Goal: Information Seeking & Learning: Learn about a topic

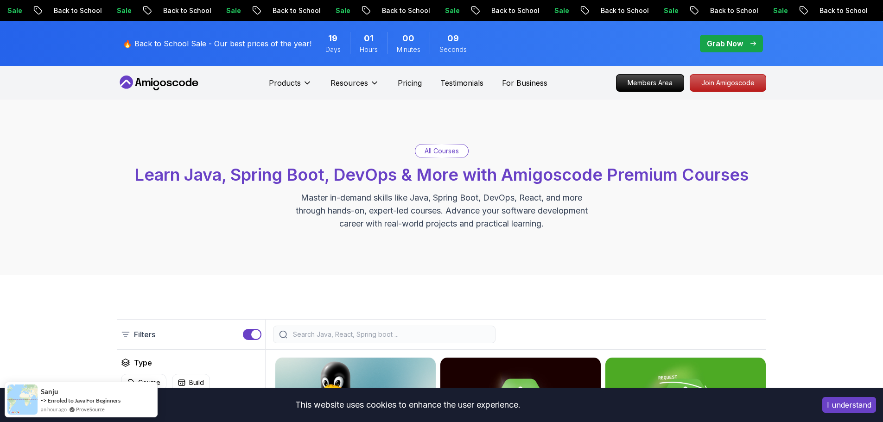
click at [334, 334] on input "search" at bounding box center [390, 334] width 198 height 9
type input "h"
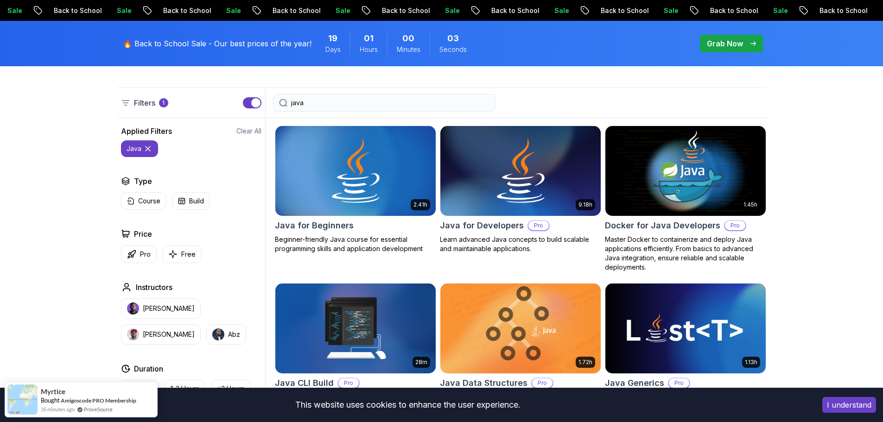
scroll to position [325, 0]
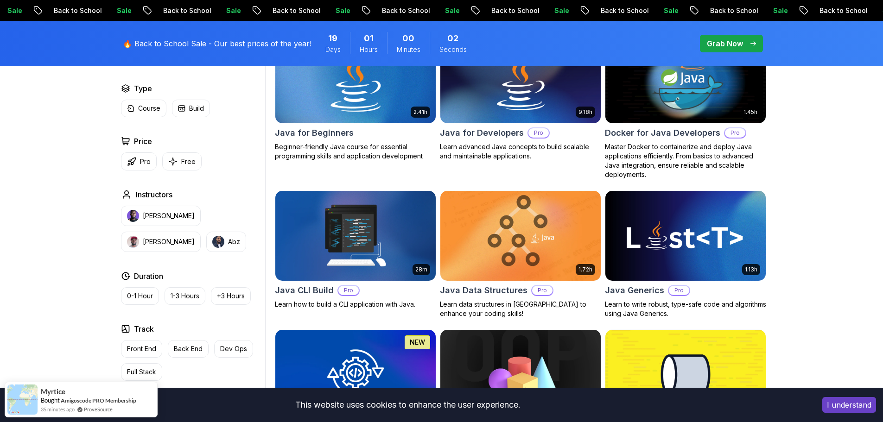
type input "java"
click at [391, 147] on p "Beginner-friendly Java course for essential programming skills and application …" at bounding box center [355, 151] width 161 height 19
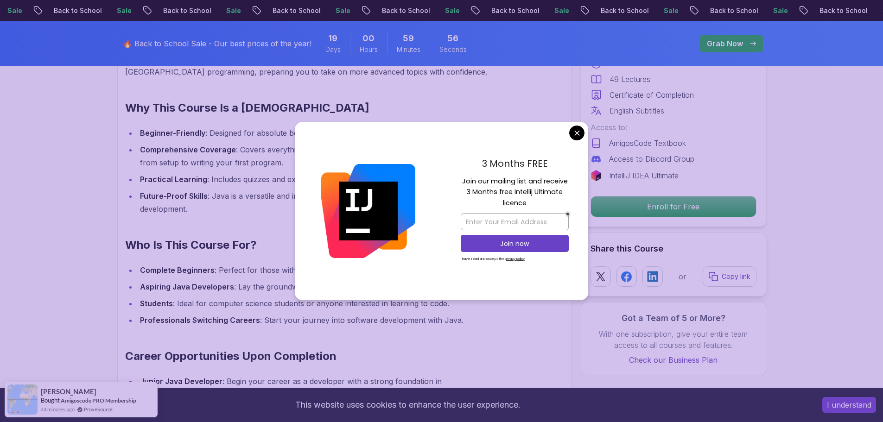
scroll to position [927, 0]
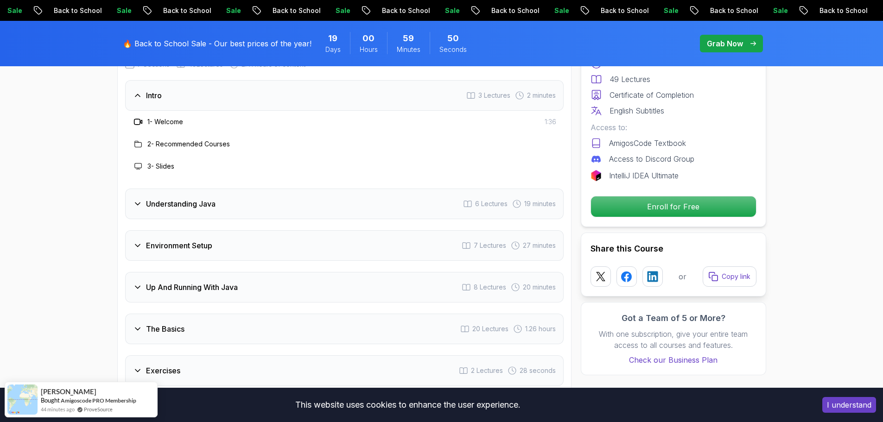
scroll to position [1484, 0]
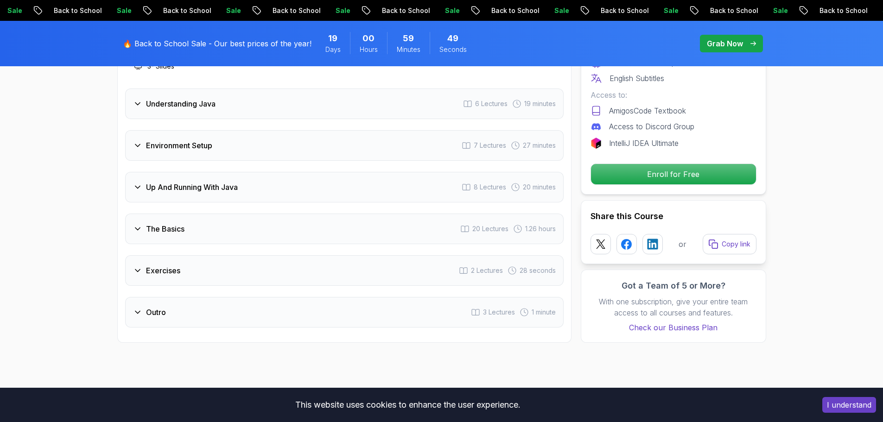
click at [223, 256] on div "Exercises 2 Lectures 28 seconds" at bounding box center [344, 271] width 439 height 31
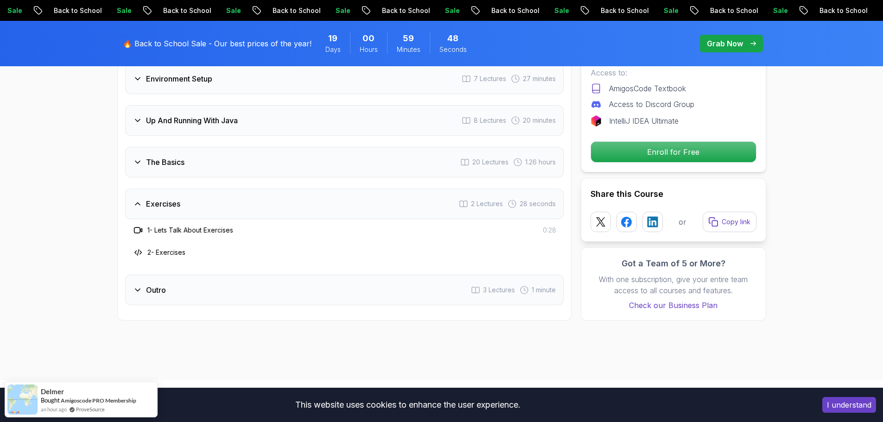
click at [217, 147] on div "The Basics 20 Lectures 1.26 hours" at bounding box center [344, 162] width 439 height 31
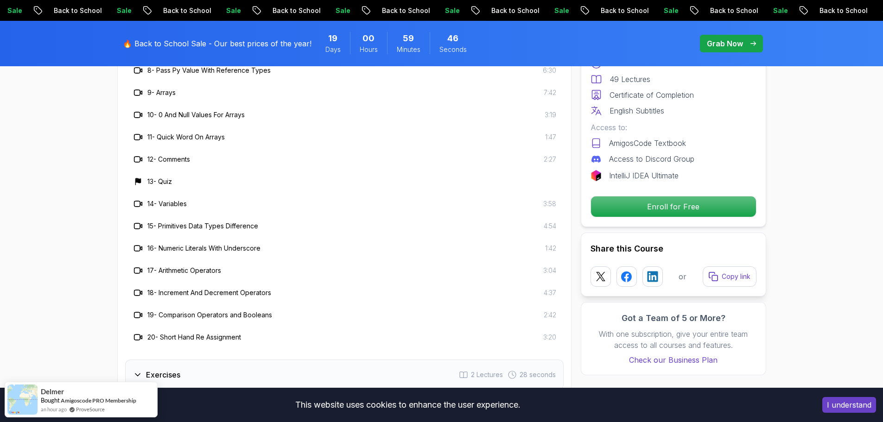
scroll to position [1855, 0]
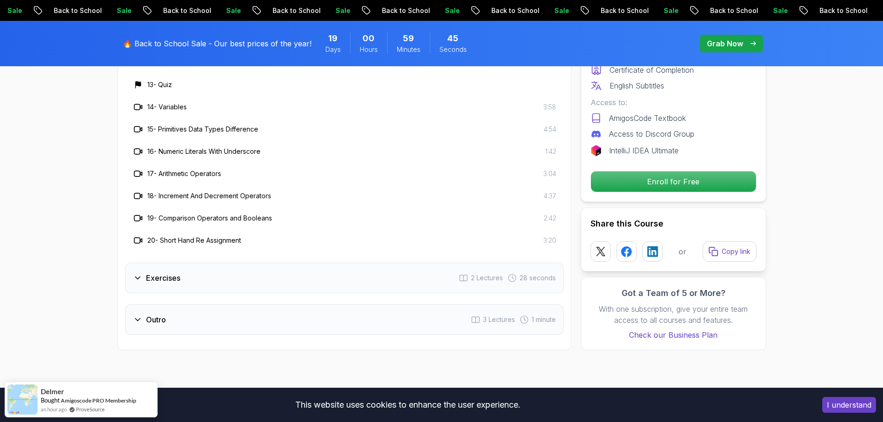
click at [201, 305] on div "Outro 3 Lectures 1 minute" at bounding box center [344, 320] width 439 height 31
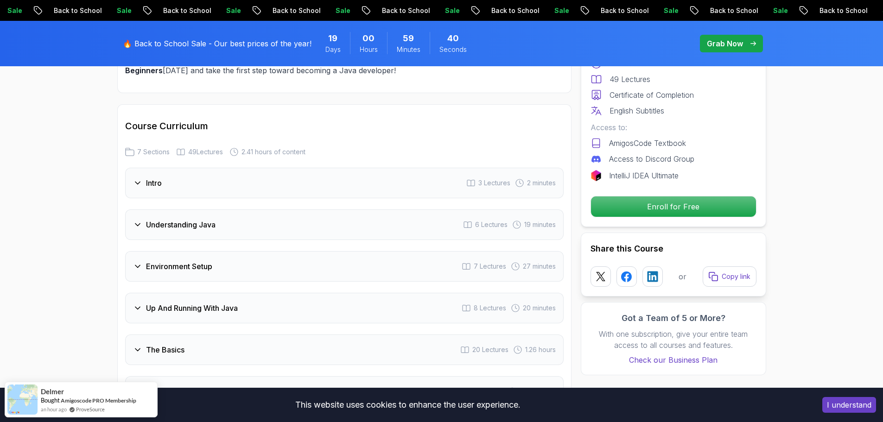
scroll to position [1298, 0]
click at [218, 207] on div "Understanding Java 6 Lectures 19 minutes" at bounding box center [344, 222] width 439 height 31
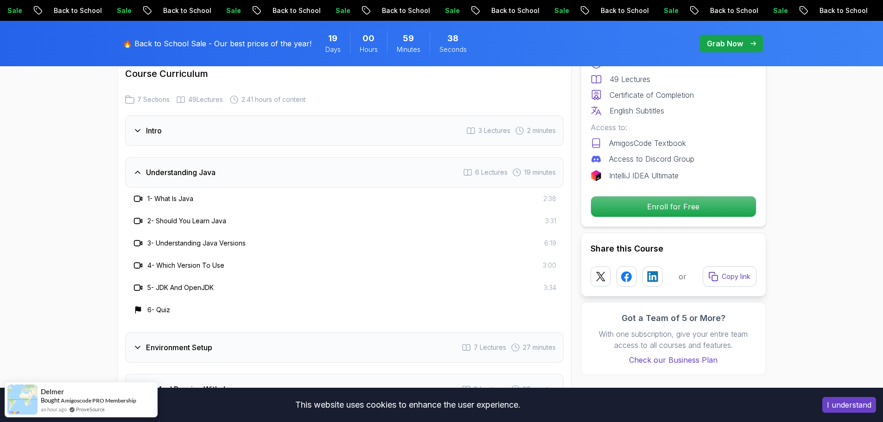
scroll to position [1438, 0]
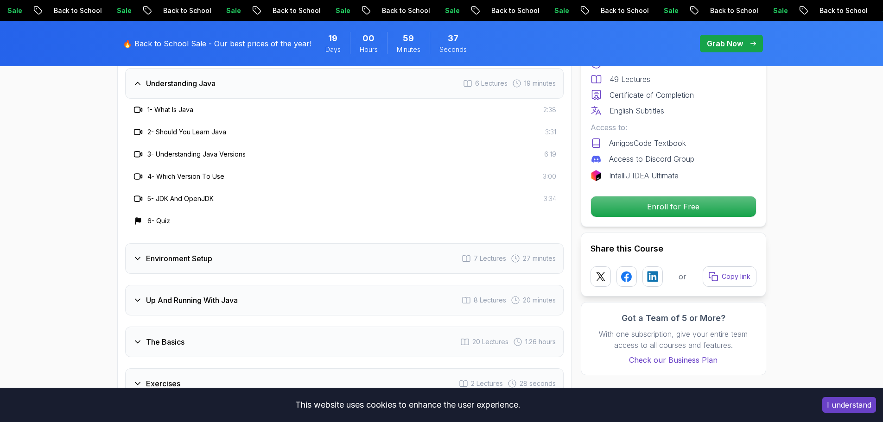
click at [180, 253] on h3 "Environment Setup" at bounding box center [179, 258] width 66 height 11
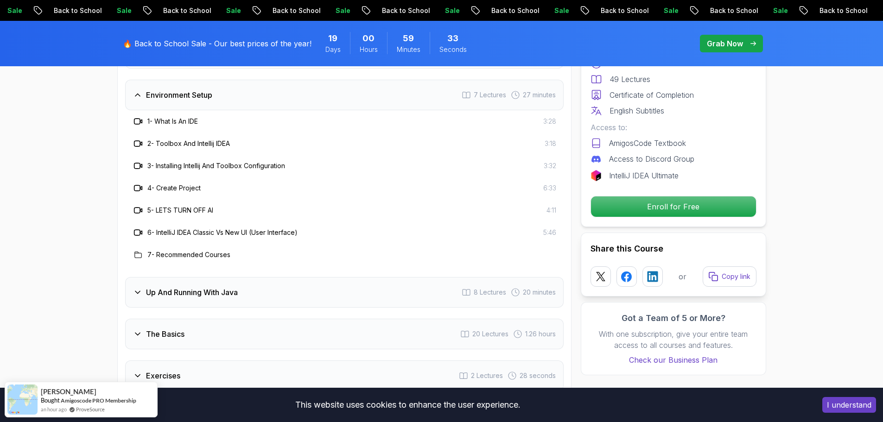
scroll to position [1484, 0]
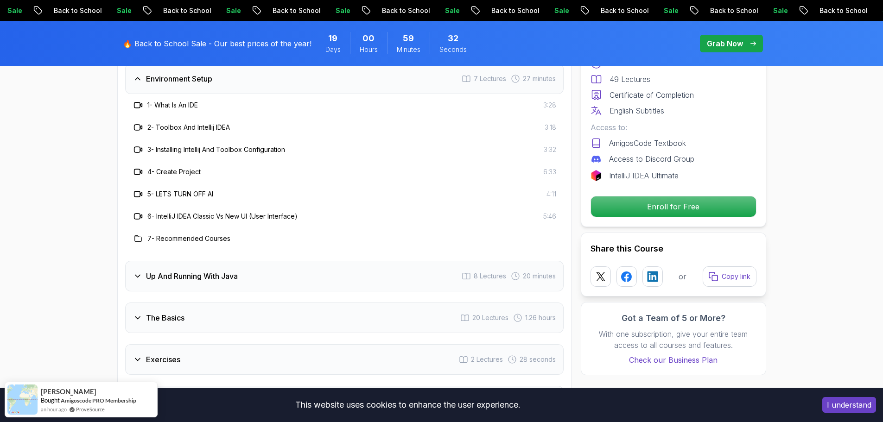
click at [211, 271] on h3 "Up And Running With Java" at bounding box center [192, 276] width 92 height 11
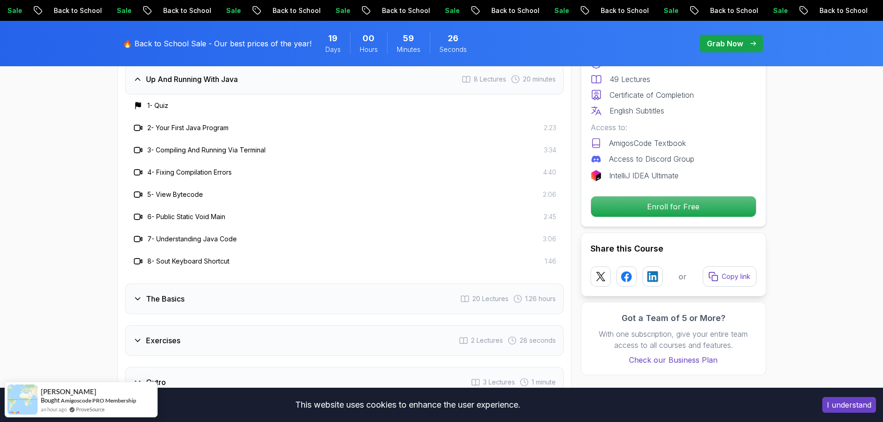
scroll to position [1577, 0]
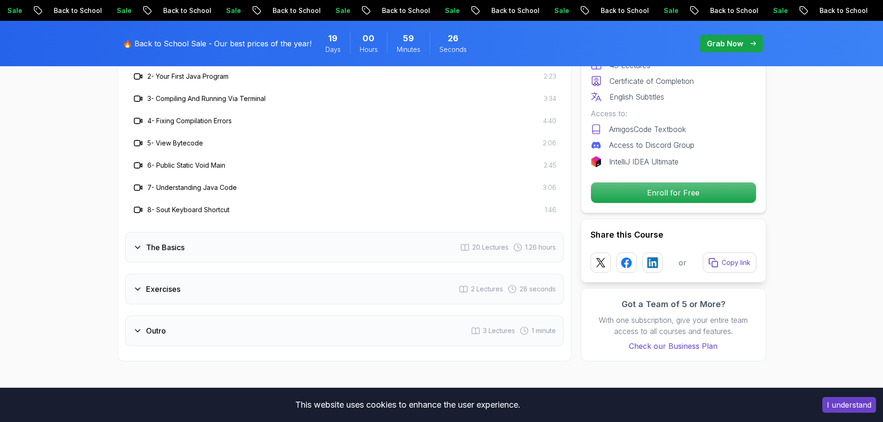
click at [211, 232] on div "The Basics 20 Lectures 1.26 hours" at bounding box center [344, 247] width 439 height 31
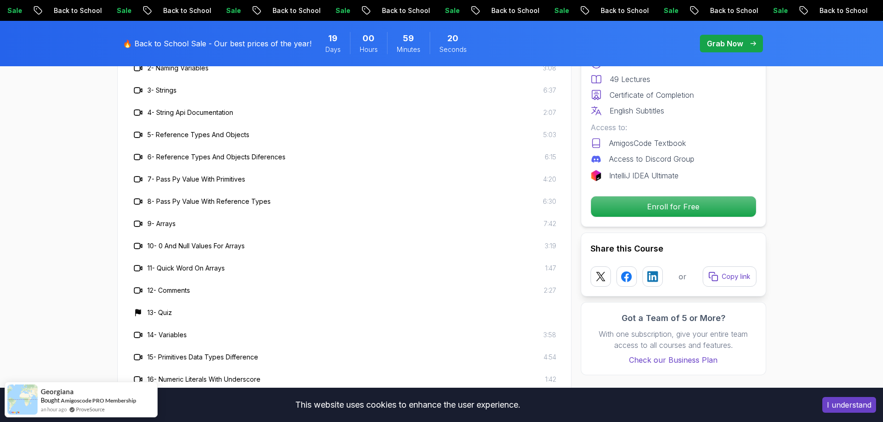
scroll to position [1716, 0]
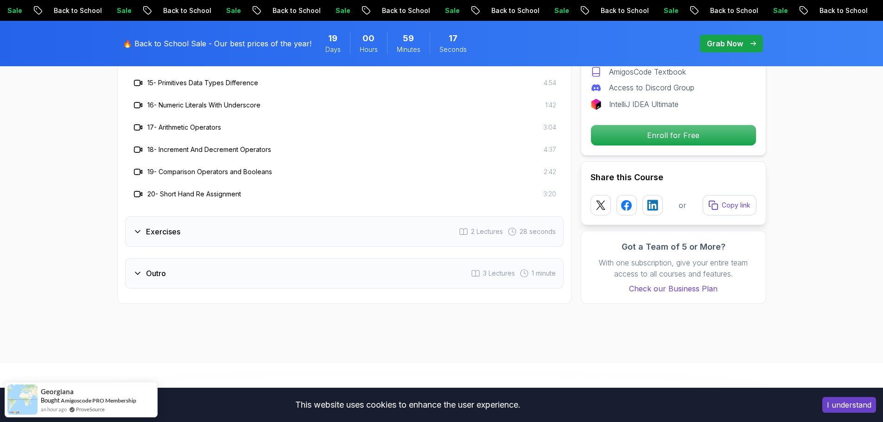
click at [213, 217] on div "Exercises 2 Lectures 28 seconds" at bounding box center [344, 232] width 439 height 31
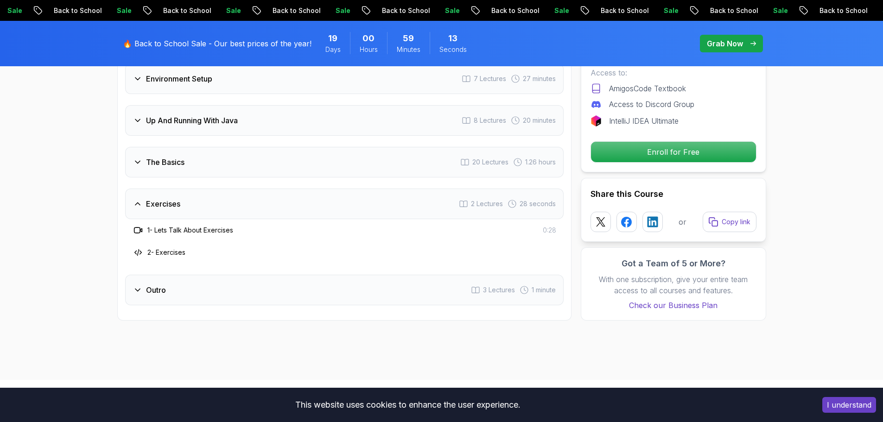
scroll to position [1298, 0]
